Goal: Task Accomplishment & Management: Use online tool/utility

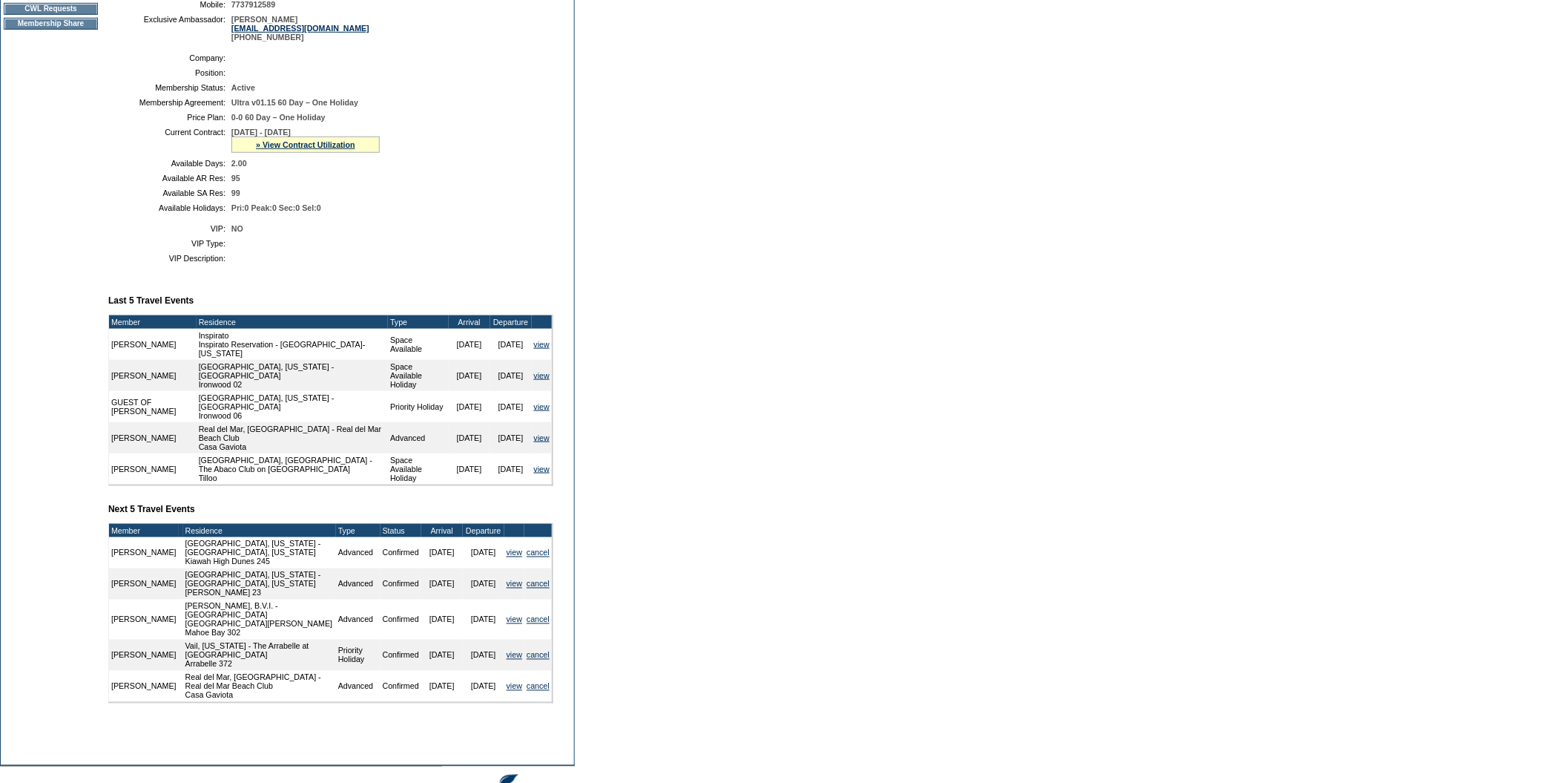
scroll to position [302, 0]
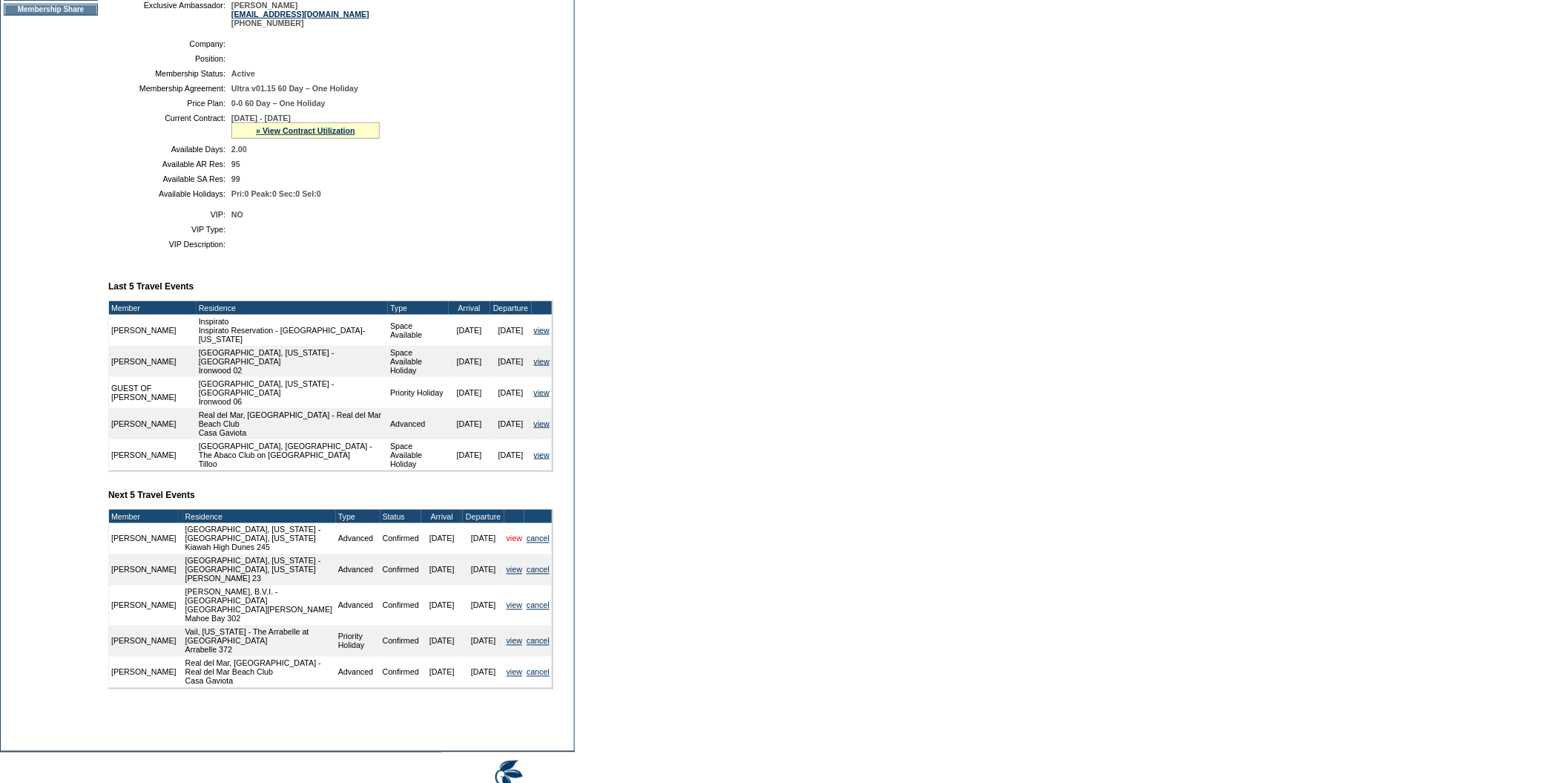
click at [513, 544] on link "view" at bounding box center [514, 539] width 16 height 9
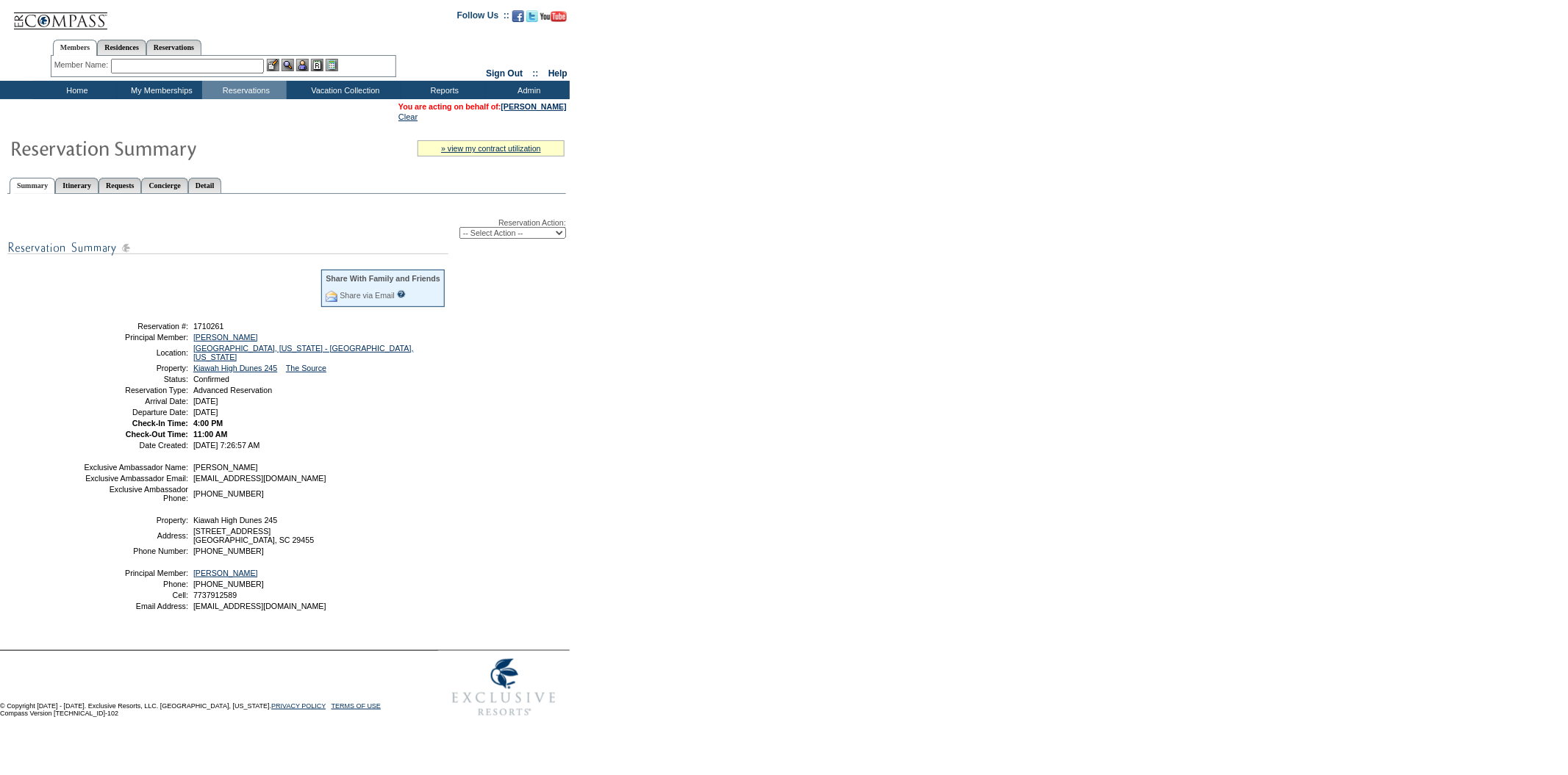
click at [560, 229] on select "-- Select Action -- Modify Reservation Dates Modify Reservation Cost Modify Occ…" at bounding box center [512, 233] width 107 height 12
select select "ChangeOccupancy"
click at [459, 227] on select "-- Select Action -- Modify Reservation Dates Modify Reservation Cost Modify Occ…" at bounding box center [512, 233] width 107 height 12
